Goal: Check status: Check status

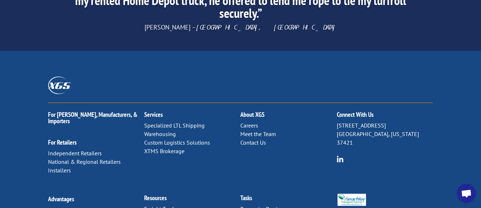
scroll to position [1199, 0]
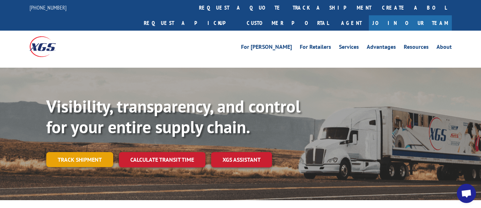
click at [90, 152] on link "Track shipment" at bounding box center [79, 159] width 67 height 15
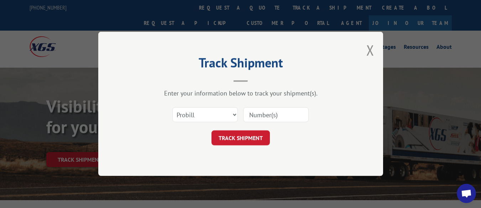
click at [269, 109] on input at bounding box center [276, 115] width 66 height 15
click at [214, 113] on select "Select category... Probill BOL PO" at bounding box center [205, 115] width 66 height 15
select select "bol"
click at [172, 108] on select "Select category... Probill BOL PO" at bounding box center [205, 115] width 66 height 15
click at [254, 115] on input at bounding box center [276, 115] width 66 height 15
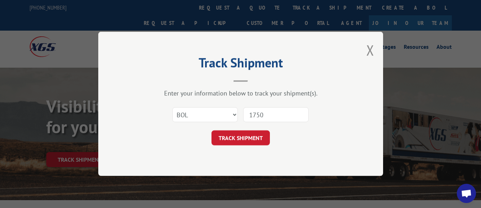
type input "1750"
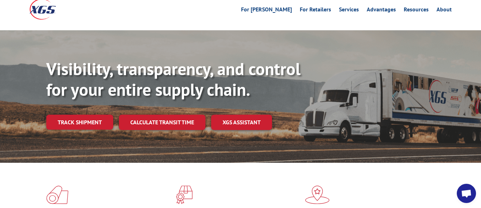
scroll to position [71, 0]
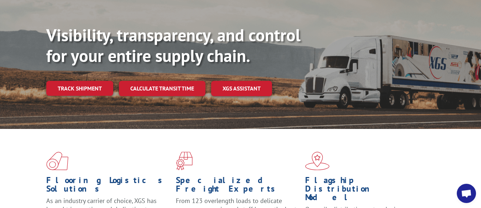
click at [83, 81] on link "Track shipment" at bounding box center [79, 88] width 67 height 15
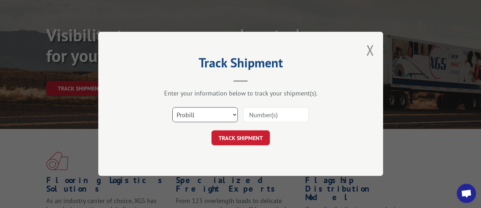
click at [210, 115] on select "Select category... Probill BOL PO" at bounding box center [205, 115] width 66 height 15
select select "bol"
click at [172, 108] on select "Select category... Probill BOL PO" at bounding box center [205, 115] width 66 height 15
click at [259, 119] on input at bounding box center [276, 115] width 66 height 15
paste input "https://www.xgsi.com/#17503428"
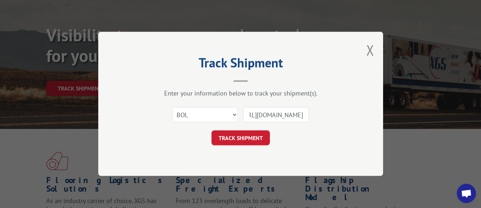
scroll to position [0, 0]
drag, startPoint x: 274, startPoint y: 116, endPoint x: 167, endPoint y: 116, distance: 107.6
click at [167, 116] on div "Select category... Probill BOL PO https://www.xgsi.com/#17503428" at bounding box center [241, 115] width 214 height 24
type input "17503428"
click at [250, 135] on button "TRACK SHIPMENT" at bounding box center [241, 138] width 58 height 15
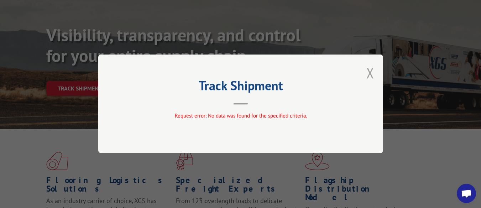
click at [369, 76] on button "Close modal" at bounding box center [371, 72] width 8 height 19
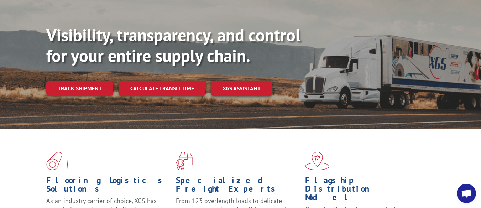
click at [71, 81] on link "Track shipment" at bounding box center [79, 88] width 67 height 15
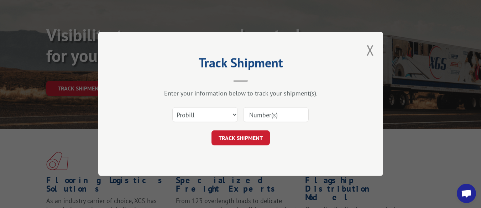
click at [284, 115] on input at bounding box center [276, 115] width 66 height 15
paste input "https://www.xgsi.com/#17503428"
type input "https://www.xgsi.com/#17503428"
click at [276, 116] on input at bounding box center [276, 115] width 66 height 15
type input "17503428"
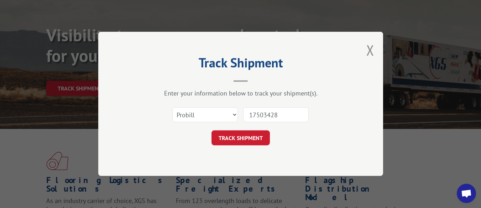
click at [233, 139] on button "TRACK SHIPMENT" at bounding box center [241, 138] width 58 height 15
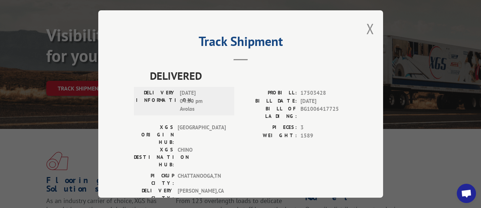
drag, startPoint x: 370, startPoint y: 26, endPoint x: 296, endPoint y: 19, distance: 74.1
click at [369, 26] on button "Close modal" at bounding box center [371, 28] width 8 height 19
